Goal: Information Seeking & Learning: Understand process/instructions

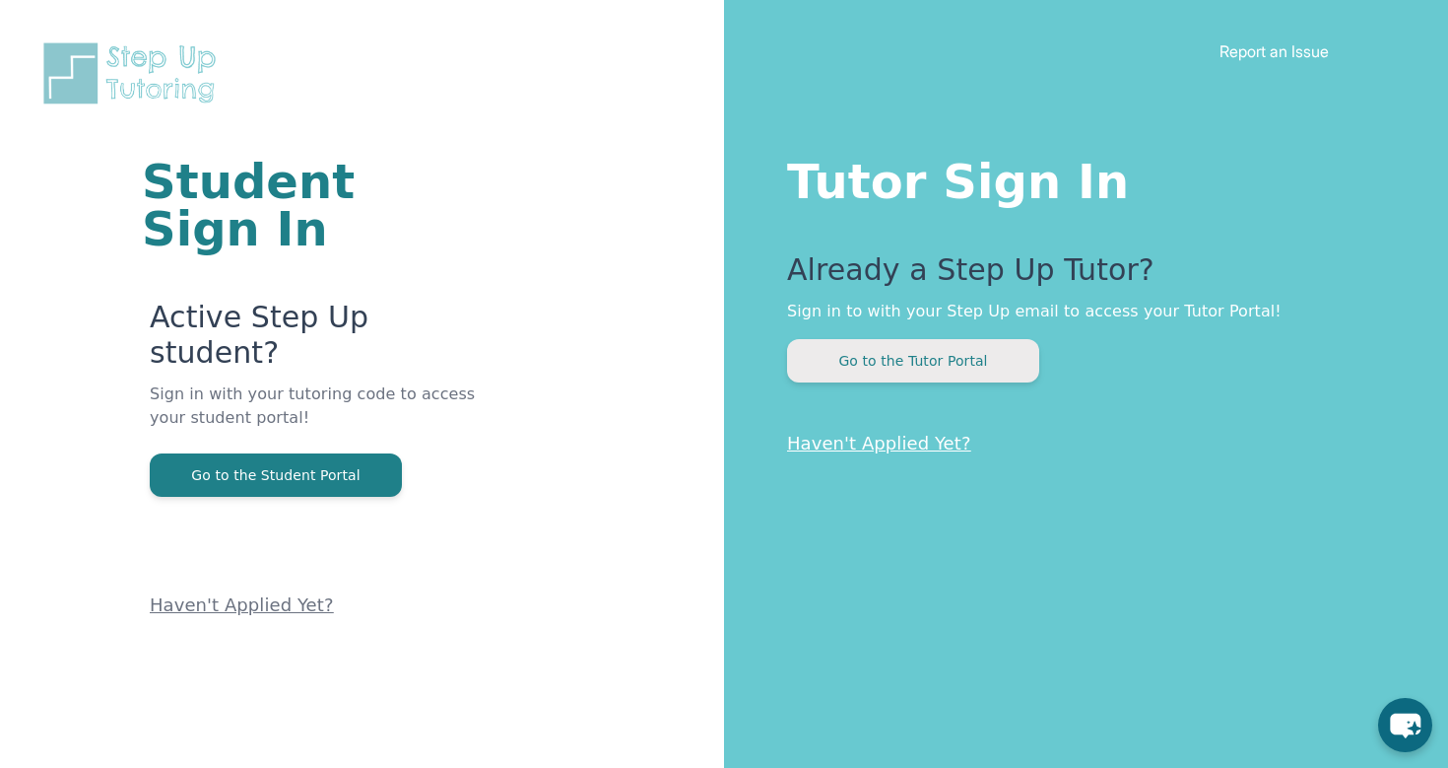
click at [914, 346] on button "Go to the Tutor Portal" at bounding box center [913, 360] width 252 height 43
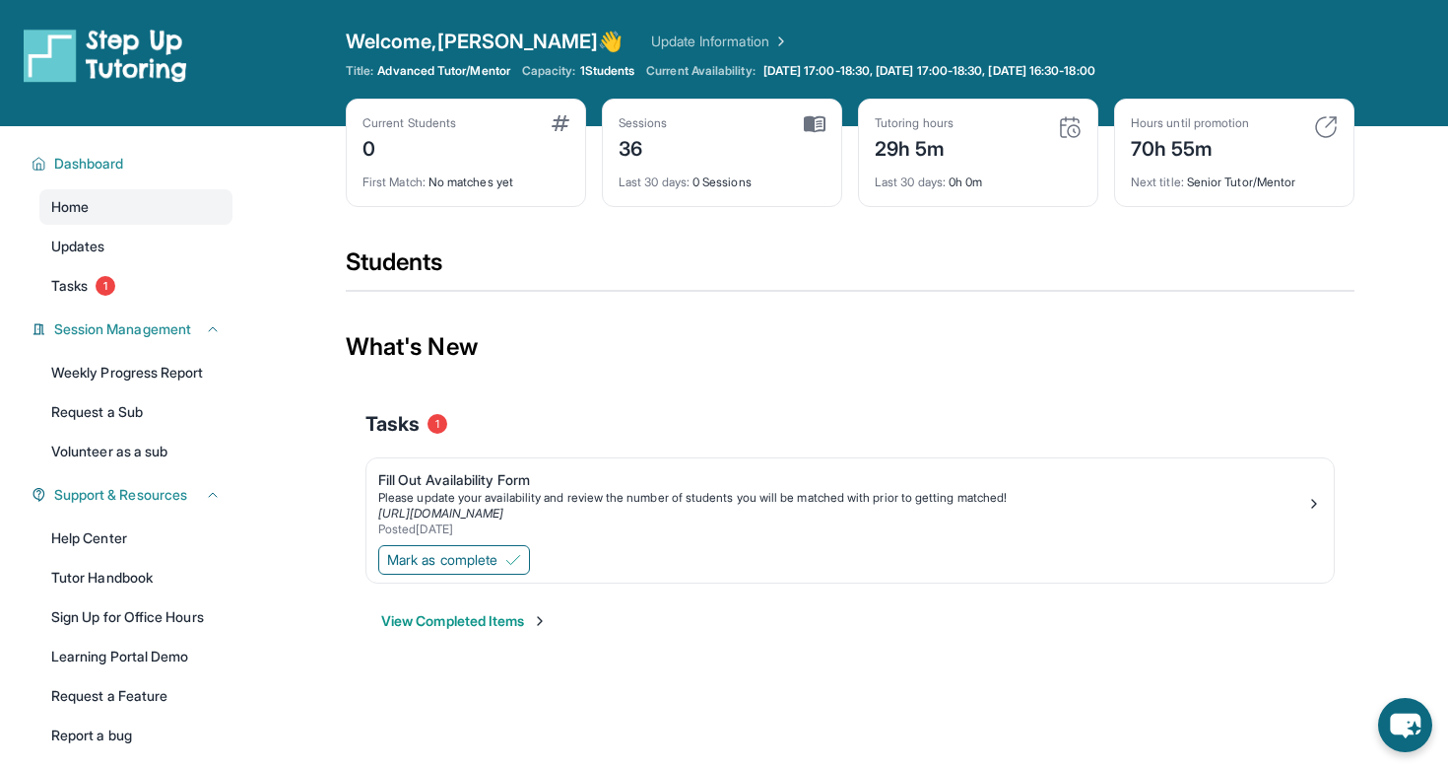
scroll to position [30, 0]
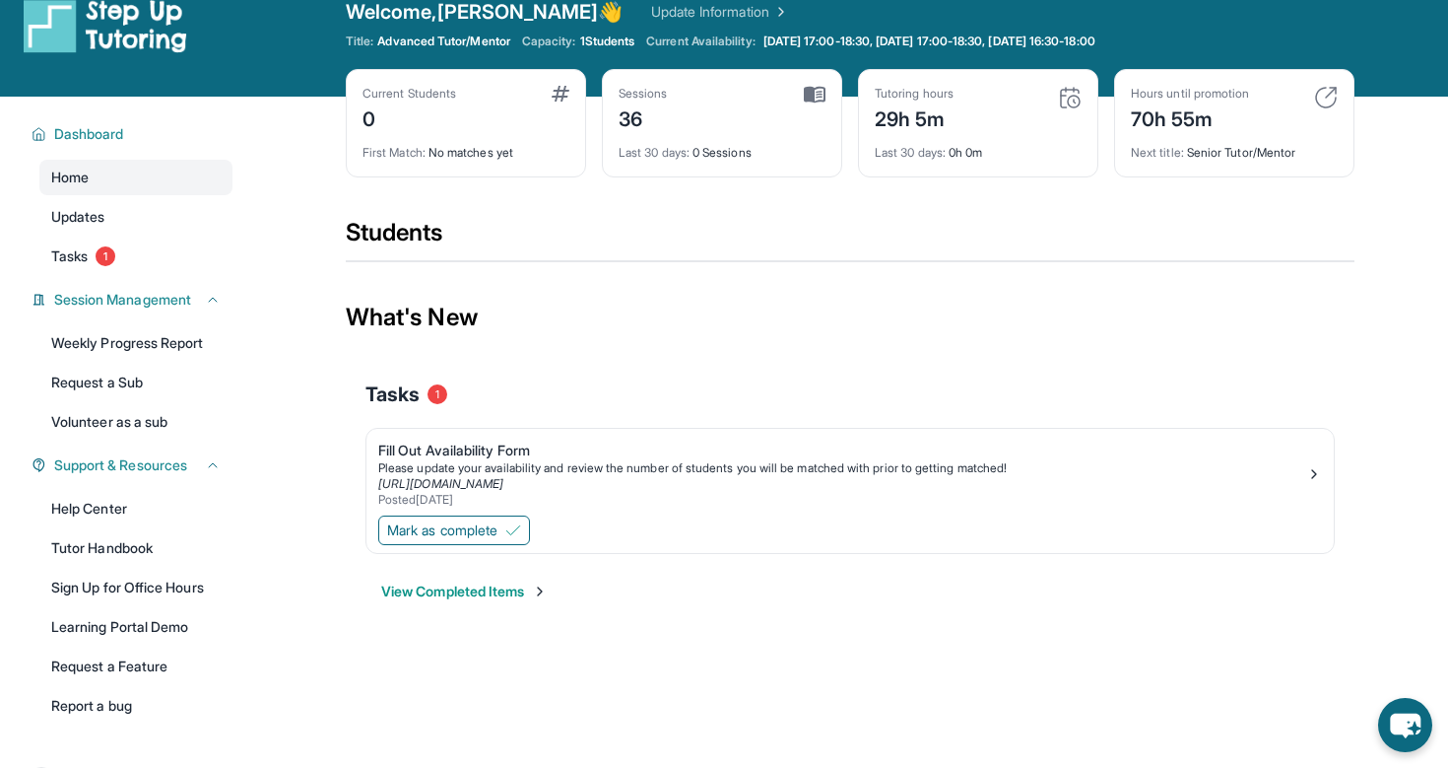
click at [422, 235] on div "Students" at bounding box center [850, 238] width 1009 height 43
click at [170, 217] on link "Updates" at bounding box center [135, 216] width 193 height 35
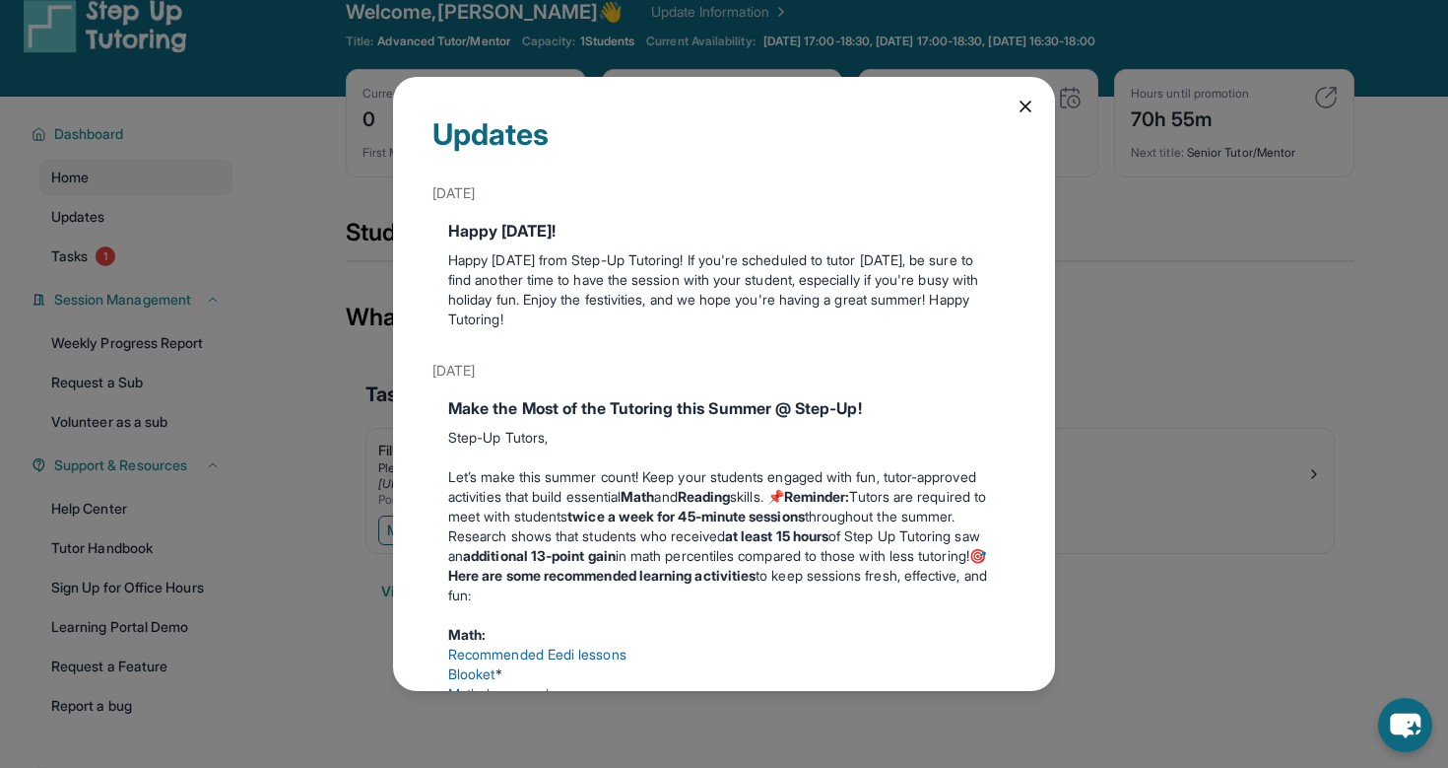
click at [1024, 103] on icon at bounding box center [1026, 106] width 10 height 10
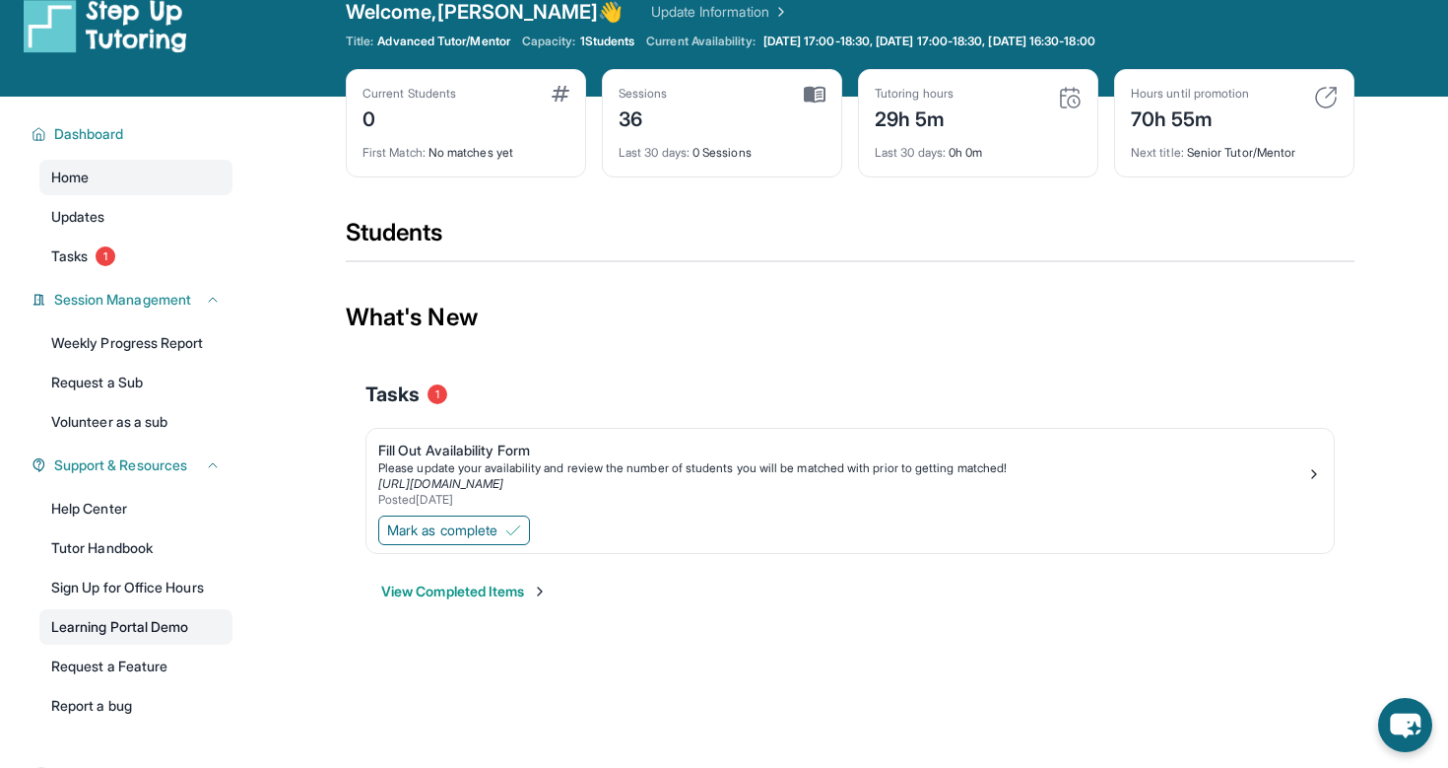
click at [154, 639] on link "Learning Portal Demo" at bounding box center [135, 626] width 193 height 35
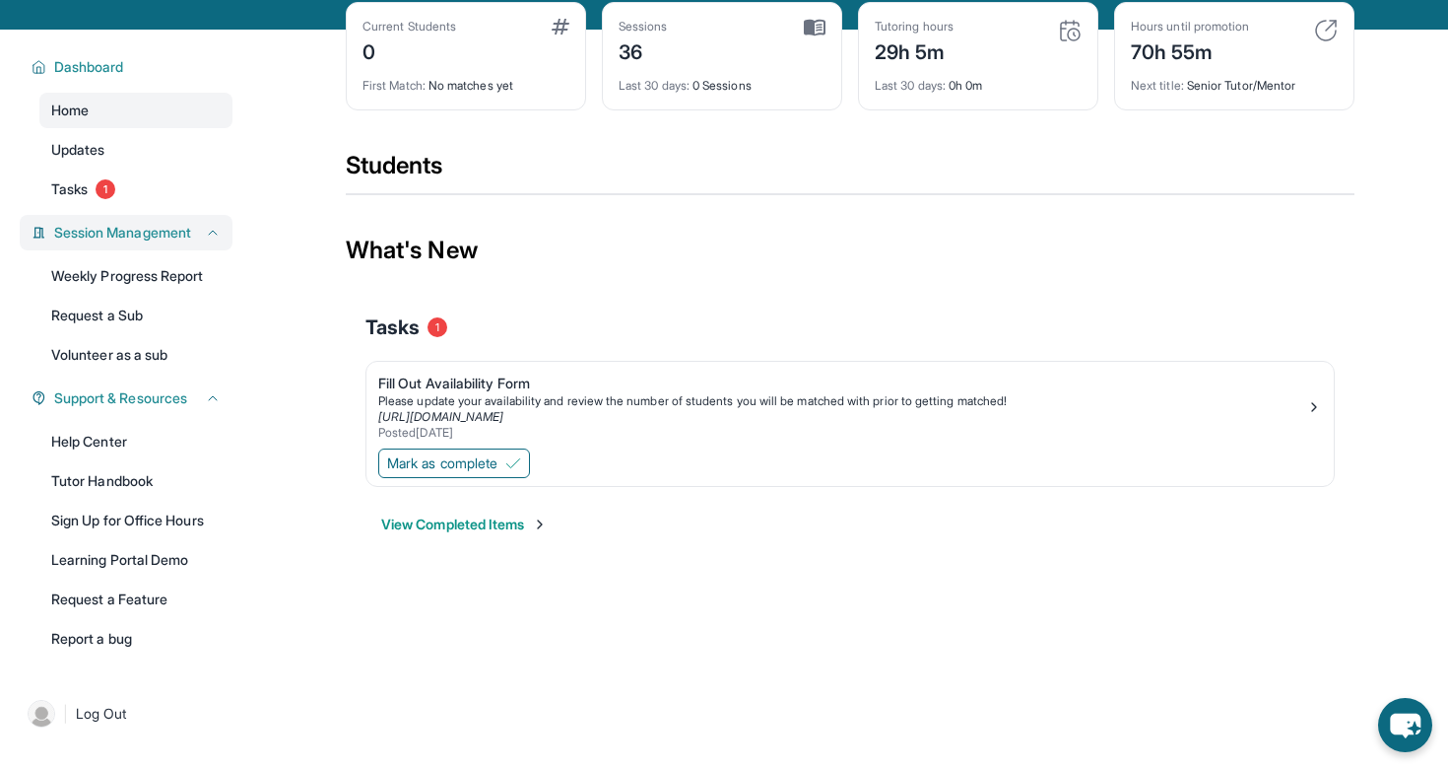
scroll to position [94, 0]
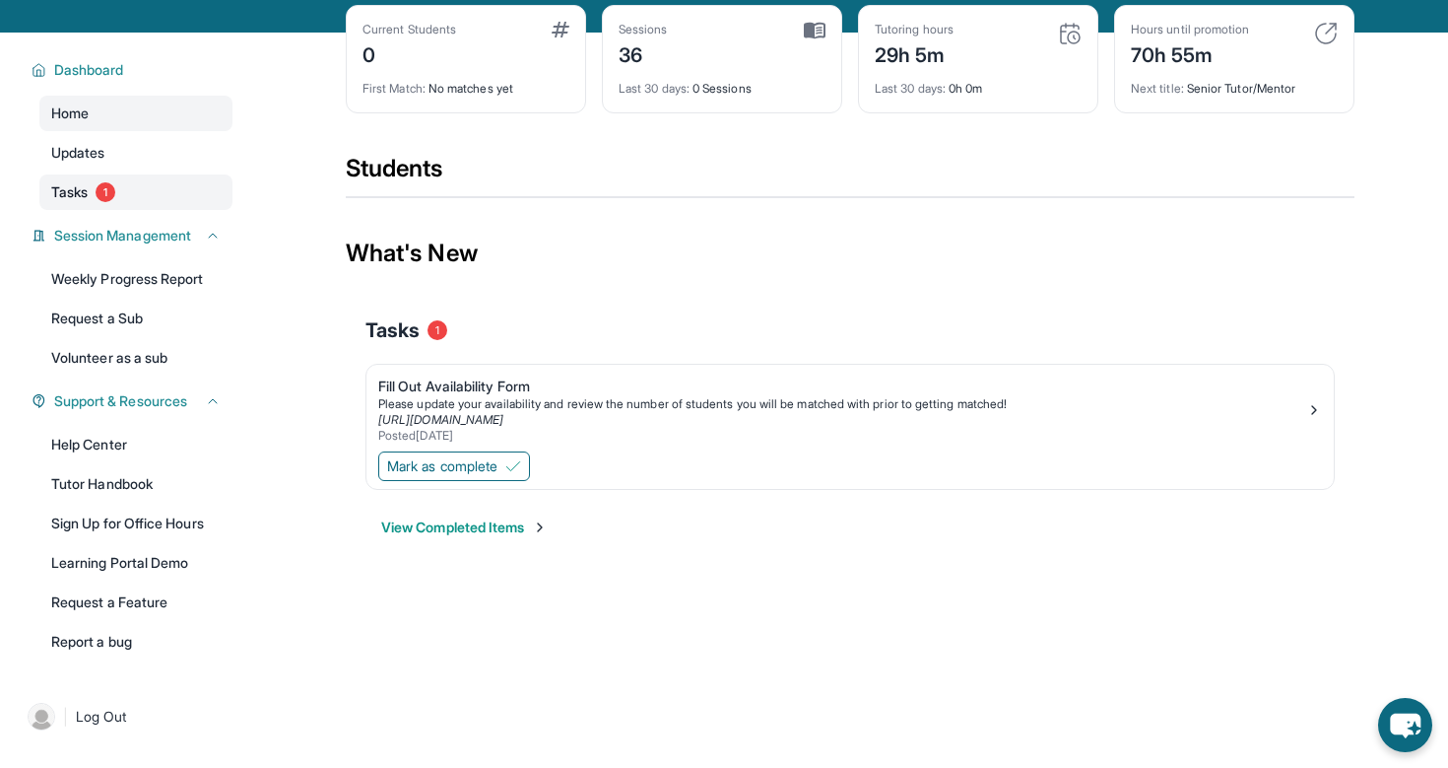
click at [104, 185] on span "1" at bounding box center [106, 192] width 20 height 20
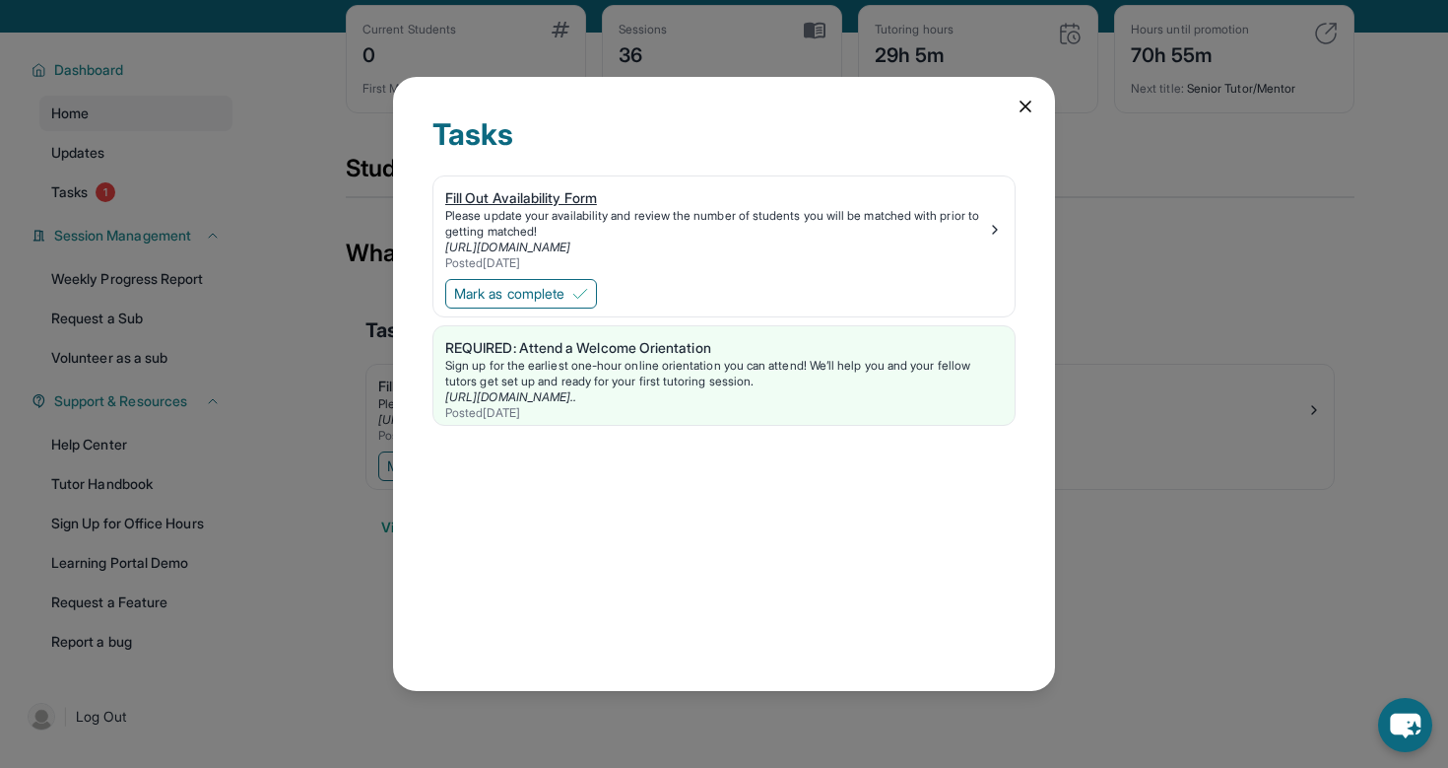
click at [563, 255] on div "Posted [DATE]" at bounding box center [716, 263] width 542 height 16
click at [561, 243] on link "[URL][DOMAIN_NAME]" at bounding box center [507, 246] width 125 height 15
click at [993, 231] on img at bounding box center [995, 230] width 16 height 16
click at [353, 197] on div "Tasks Fill Out Availability Form Please update your availability and review the…" at bounding box center [724, 384] width 1448 height 768
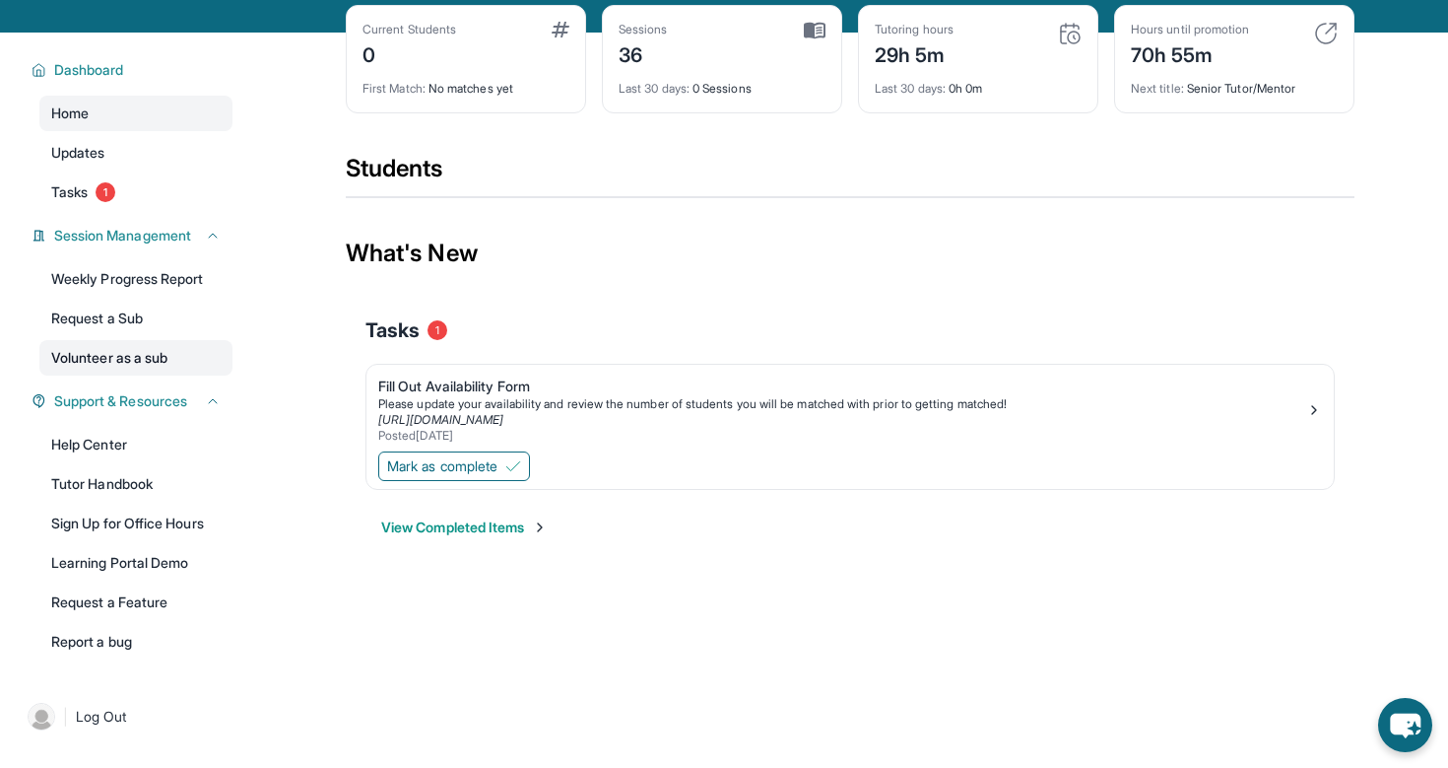
scroll to position [126, 0]
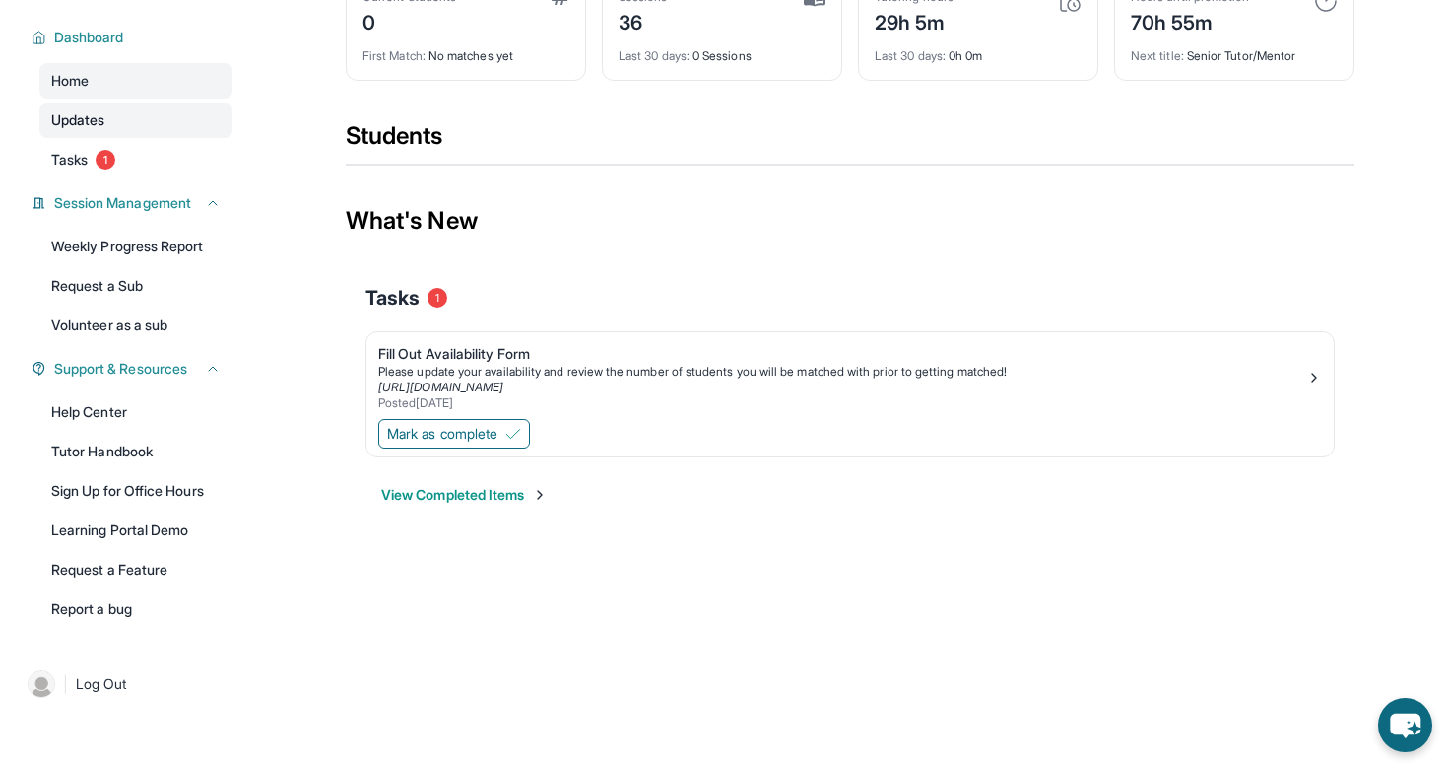
click at [168, 125] on link "Updates" at bounding box center [135, 119] width 193 height 35
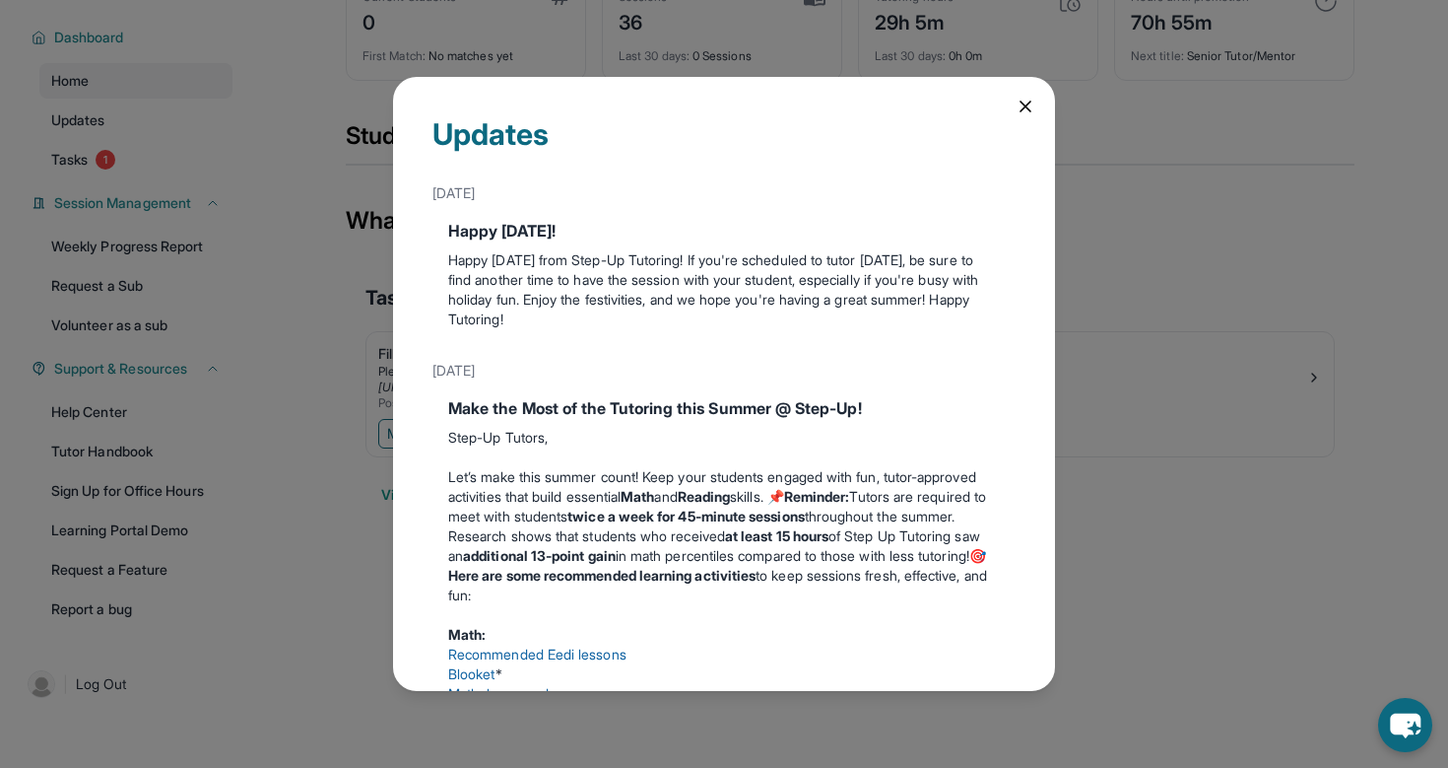
click at [1016, 112] on icon at bounding box center [1026, 107] width 20 height 20
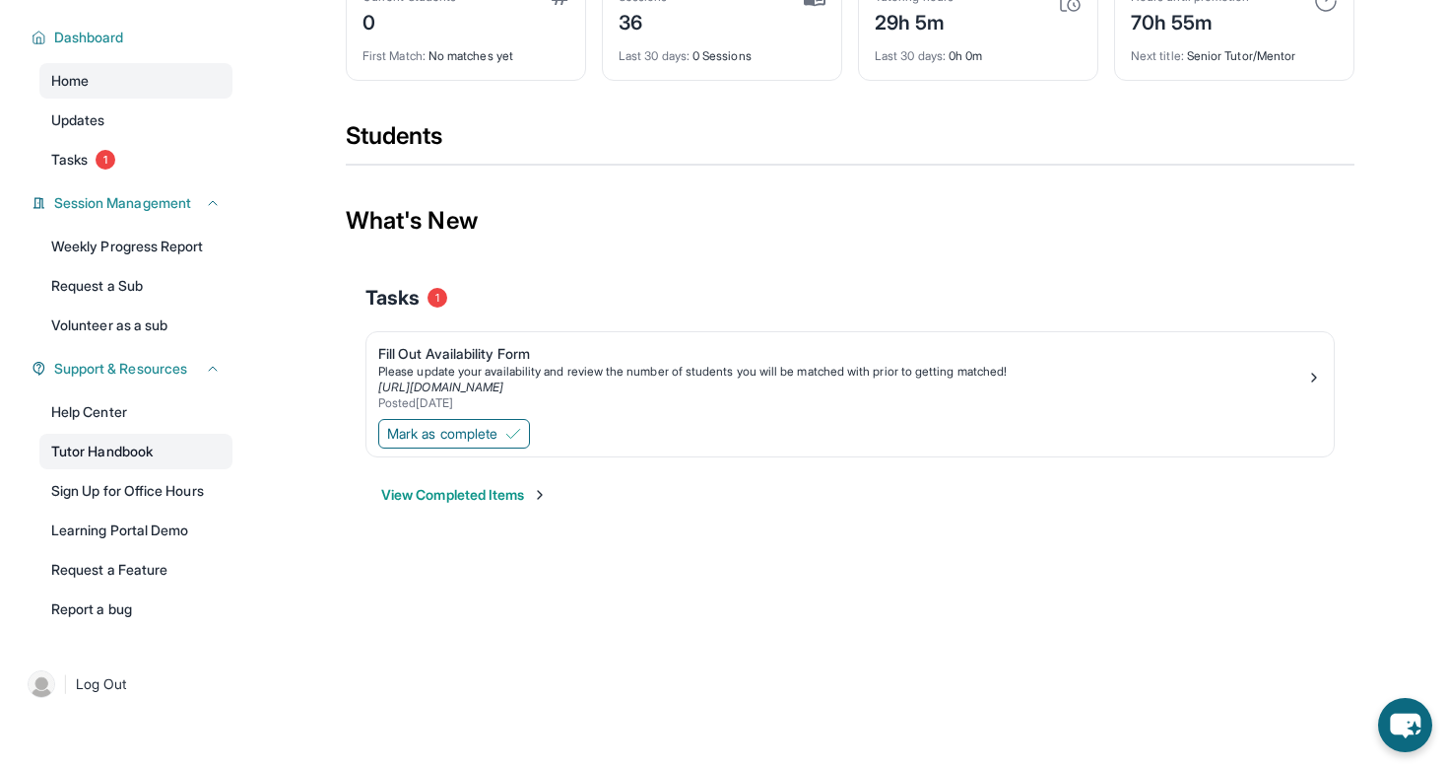
click at [180, 449] on link "Tutor Handbook" at bounding box center [135, 451] width 193 height 35
